Goal: Task Accomplishment & Management: Use online tool/utility

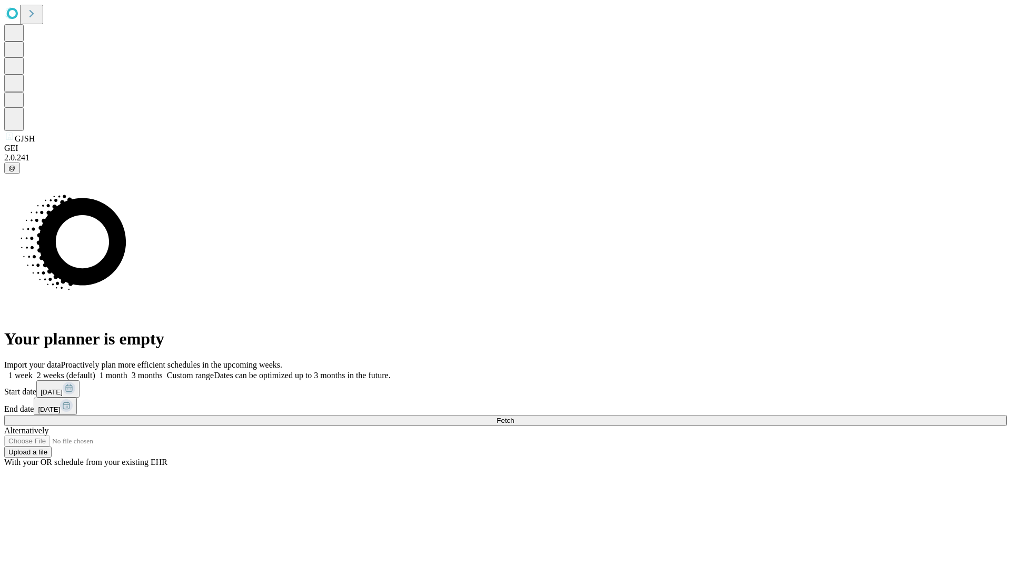
click at [514, 417] on span "Fetch" at bounding box center [504, 421] width 17 height 8
